Goal: Navigation & Orientation: Find specific page/section

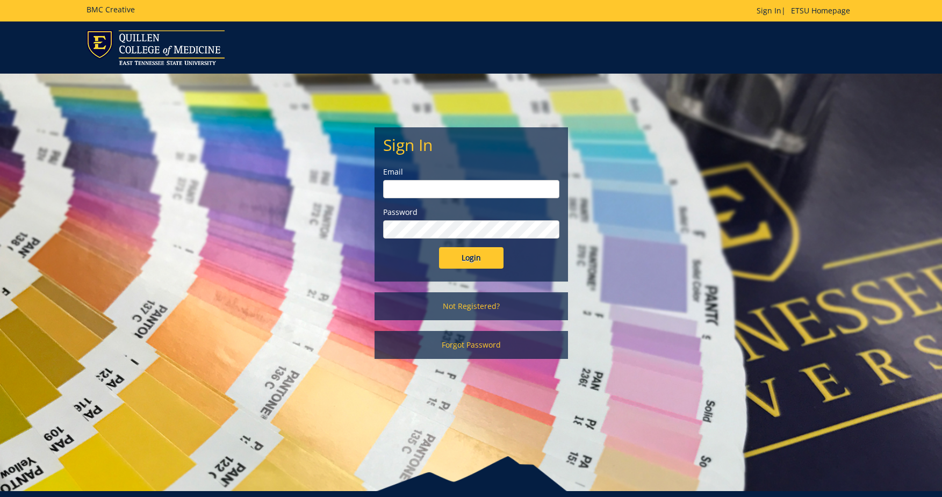
type input "[EMAIL_ADDRESS][DOMAIN_NAME]"
click at [476, 254] on input "Login" at bounding box center [471, 257] width 64 height 21
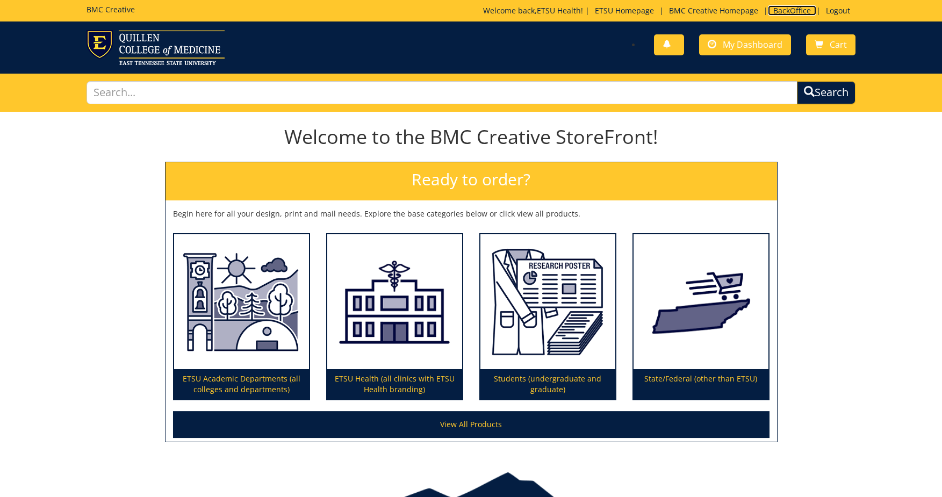
click at [789, 10] on link "BackOffice" at bounding box center [792, 10] width 48 height 10
